Goal: Information Seeking & Learning: Compare options

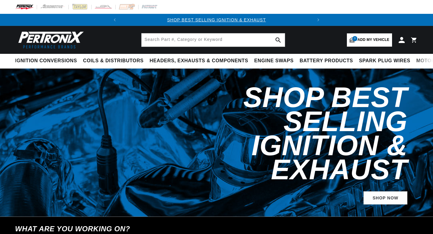
select select "1964"
select select "Pontiac"
select select "Grand-Prix"
select select "389cid-6.4L"
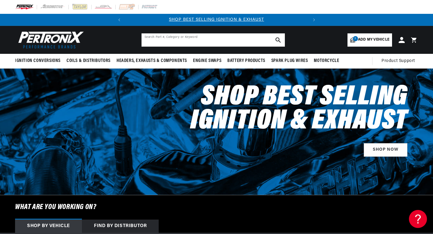
click at [207, 40] on input "text" at bounding box center [213, 39] width 143 height 13
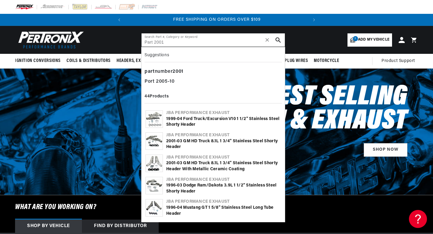
scroll to position [0, 183]
type input "Part 2001"
click at [278, 38] on icon "search button" at bounding box center [278, 39] width 5 height 5
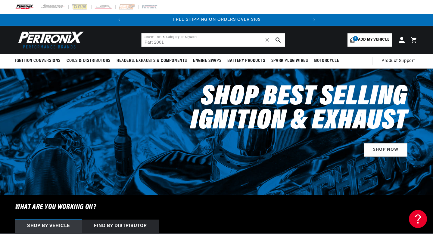
click at [278, 38] on icon "search button" at bounding box center [278, 39] width 5 height 5
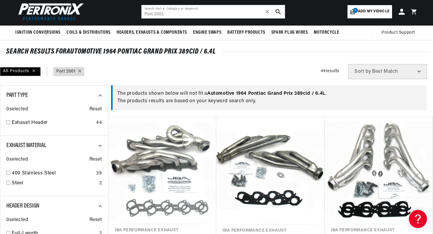
scroll to position [0, 183]
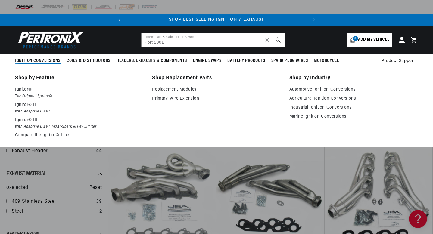
click at [42, 60] on span "Ignition Conversions" at bounding box center [38, 61] width 46 height 6
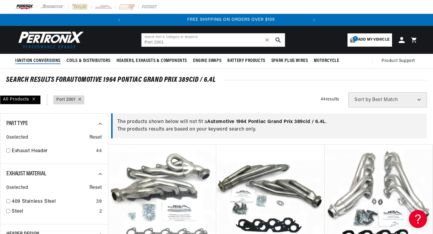
scroll to position [0, 183]
click at [278, 38] on use "search button" at bounding box center [278, 39] width 5 height 5
click at [168, 43] on input "Port 2001" at bounding box center [213, 39] width 143 height 13
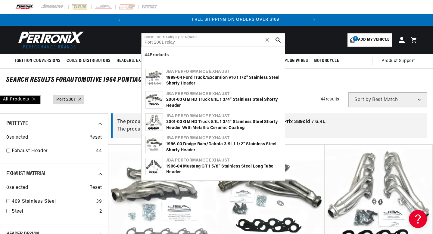
click at [278, 37] on use "search button" at bounding box center [278, 39] width 5 height 5
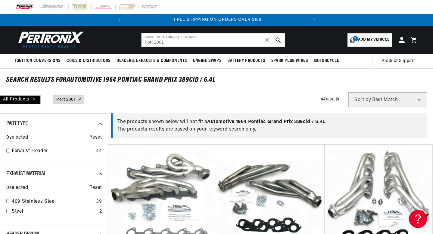
scroll to position [0, 183]
click at [278, 37] on use "search button" at bounding box center [278, 39] width 5 height 5
type input "Port 2001"
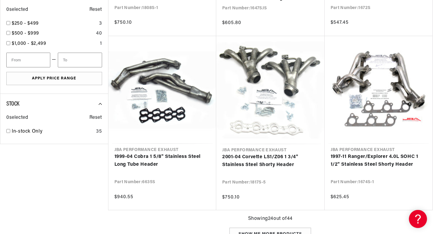
scroll to position [639, 0]
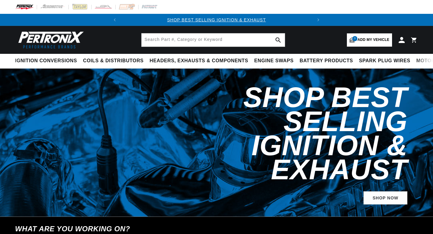
select select "1964"
select select "Pontiac"
select select "Grand-Prix"
select select "389cid-6.4L"
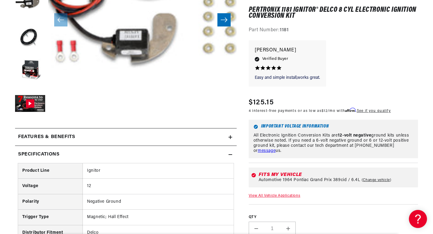
scroll to position [174, 0]
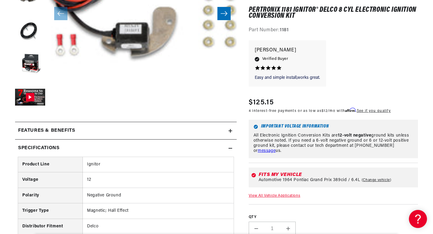
click at [231, 130] on icon at bounding box center [231, 131] width 0 height 4
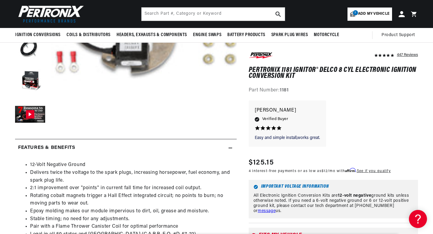
scroll to position [0, 0]
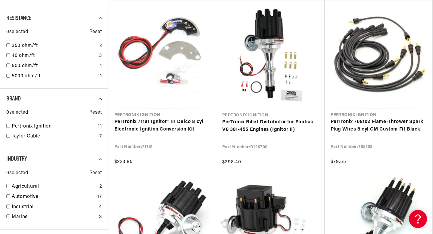
scroll to position [289, 0]
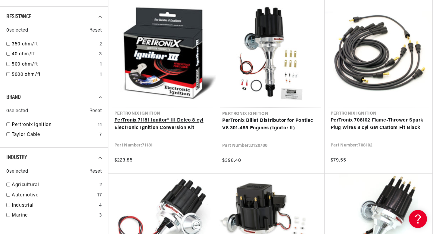
click at [149, 121] on link "PerTronix 71181 Ignitor® III Delco 8 cyl Electronic Ignition Conversion Kit" at bounding box center [163, 124] width 96 height 15
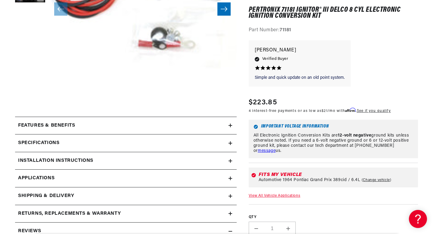
scroll to position [181, 0]
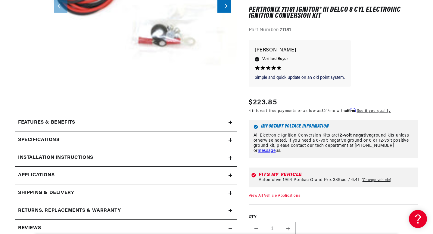
click at [230, 121] on icon at bounding box center [231, 123] width 4 height 4
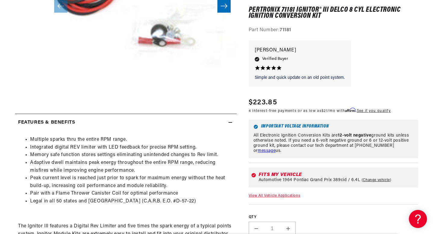
scroll to position [0, 0]
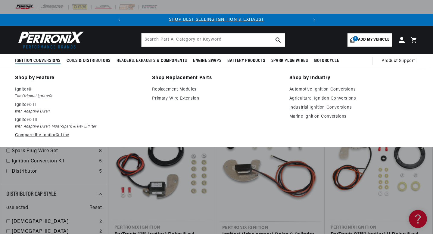
click at [41, 135] on link "Compare the Ignitor© Line" at bounding box center [79, 135] width 129 height 7
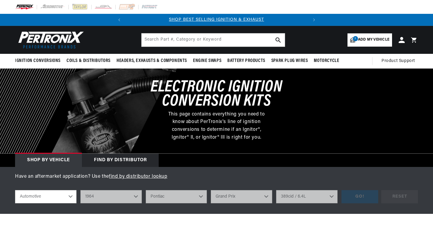
select select "1964"
select select "Pontiac"
select select "Grand-Prix"
select select "389cid-6.4L"
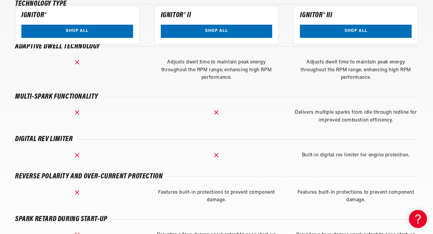
scroll to position [618, 0]
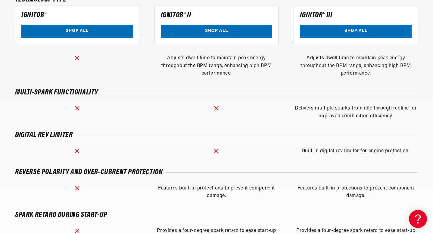
click at [277, 182] on div "Technology type Basic Hall Effect sensor replacing mechanical points. Advanced …" at bounding box center [216, 160] width 403 height 351
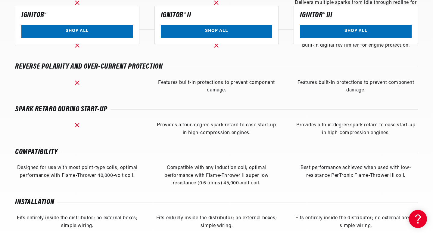
scroll to position [725, 0]
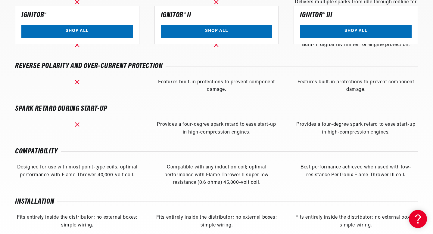
click at [278, 182] on div "Compatible with any induction coil; optimal performance with Flame-Thrower II s…" at bounding box center [217, 175] width 124 height 23
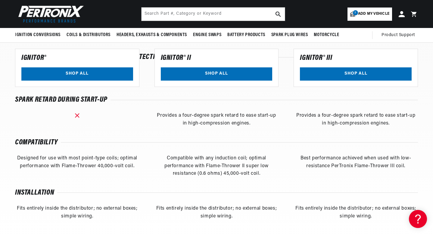
scroll to position [0, 0]
click at [280, 180] on div "Technology type Basic Hall Effect sensor replacing mechanical points. Advanced …" at bounding box center [216, 44] width 403 height 351
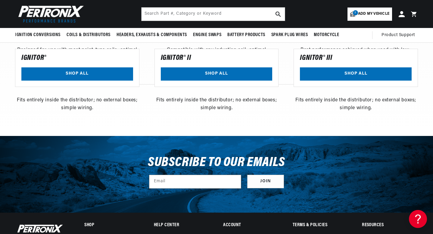
scroll to position [835, 0]
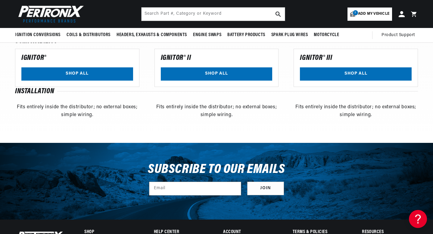
click at [292, 148] on div "Subscribe to our emails Email Join" at bounding box center [216, 181] width 433 height 77
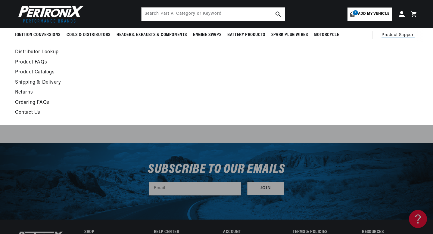
scroll to position [0, 0]
